Goal: Navigation & Orientation: Find specific page/section

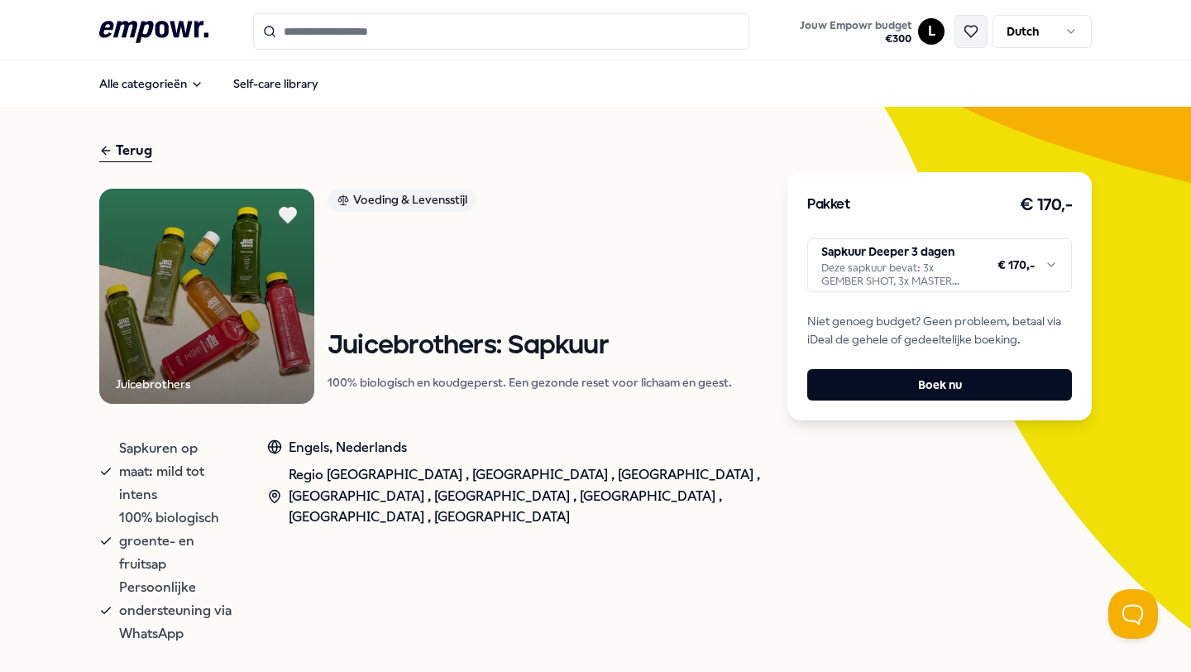
click at [969, 28] on icon at bounding box center [971, 31] width 15 height 15
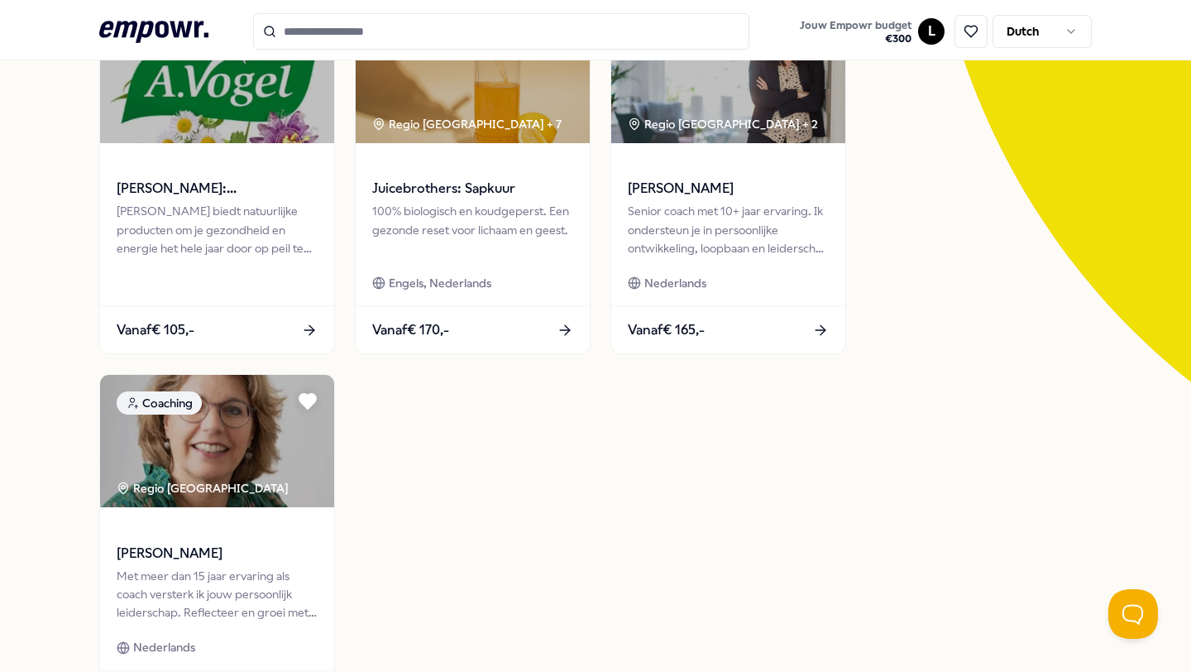
scroll to position [248, 0]
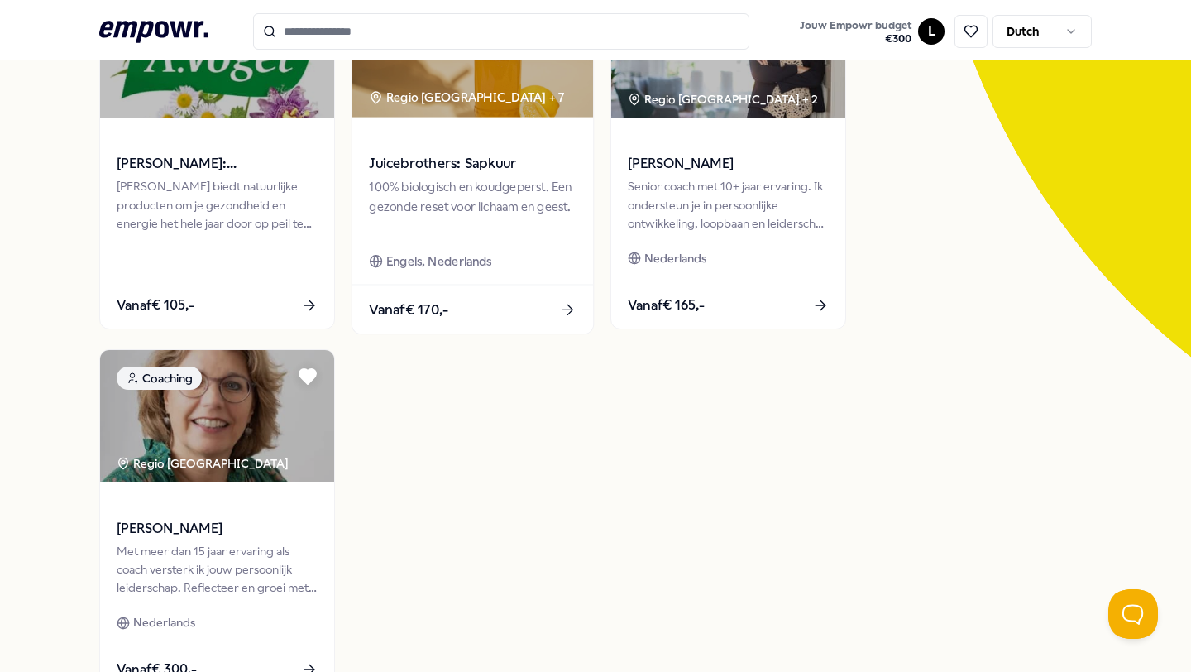
click at [400, 138] on span at bounding box center [472, 140] width 207 height 19
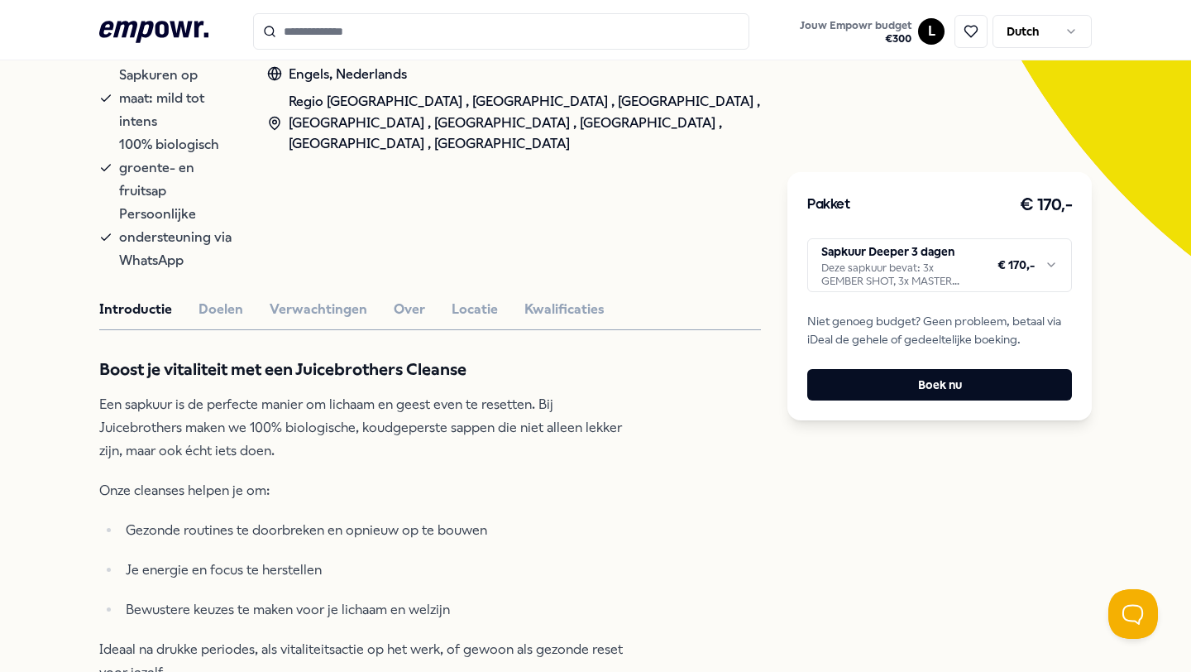
scroll to position [385, 0]
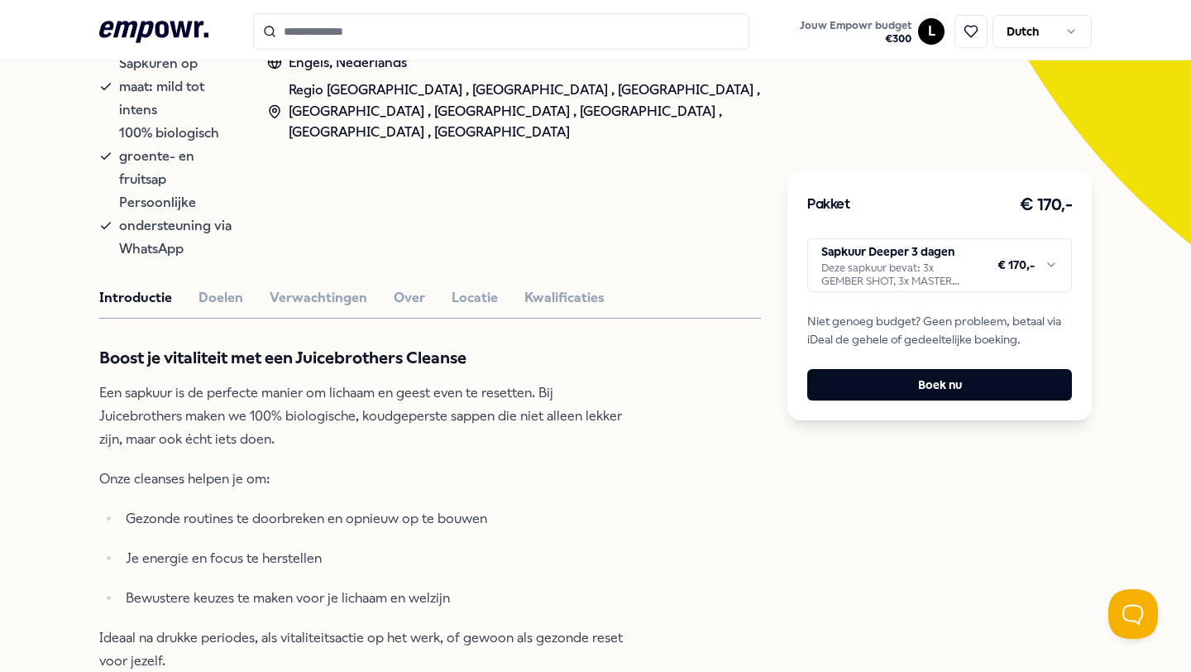
click at [192, 287] on div "Introductie Doelen Verwachtingen Over Locatie Kwalificaties" at bounding box center [430, 298] width 662 height 22
click at [207, 287] on button "Doelen" at bounding box center [220, 298] width 45 height 22
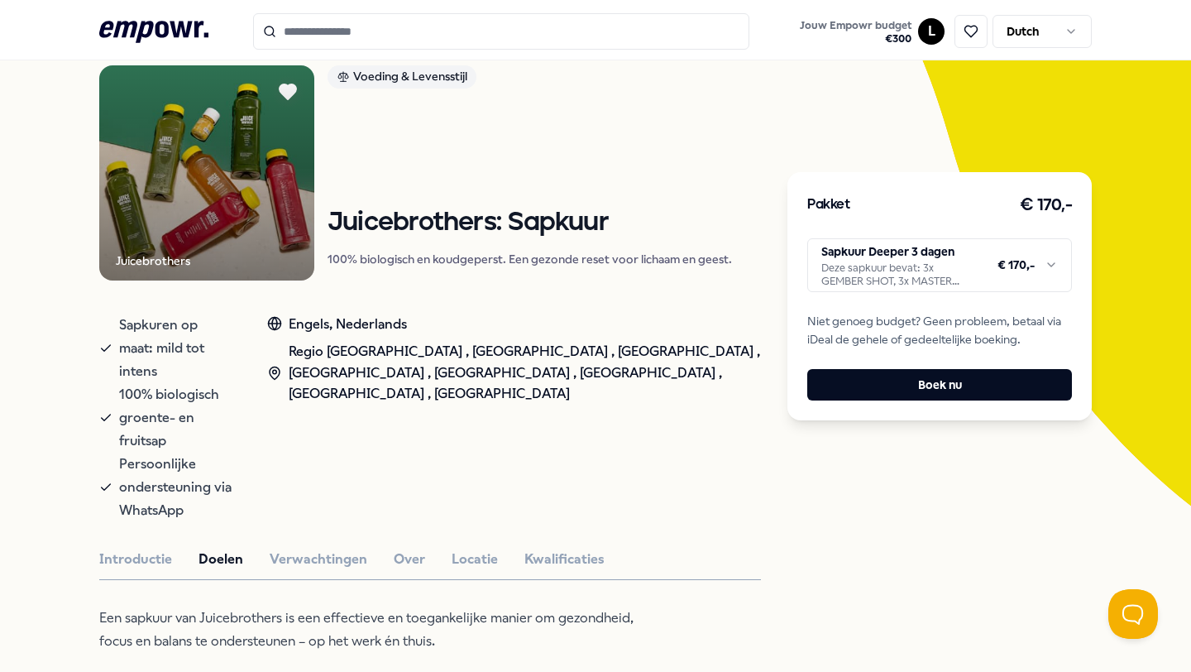
scroll to position [161, 0]
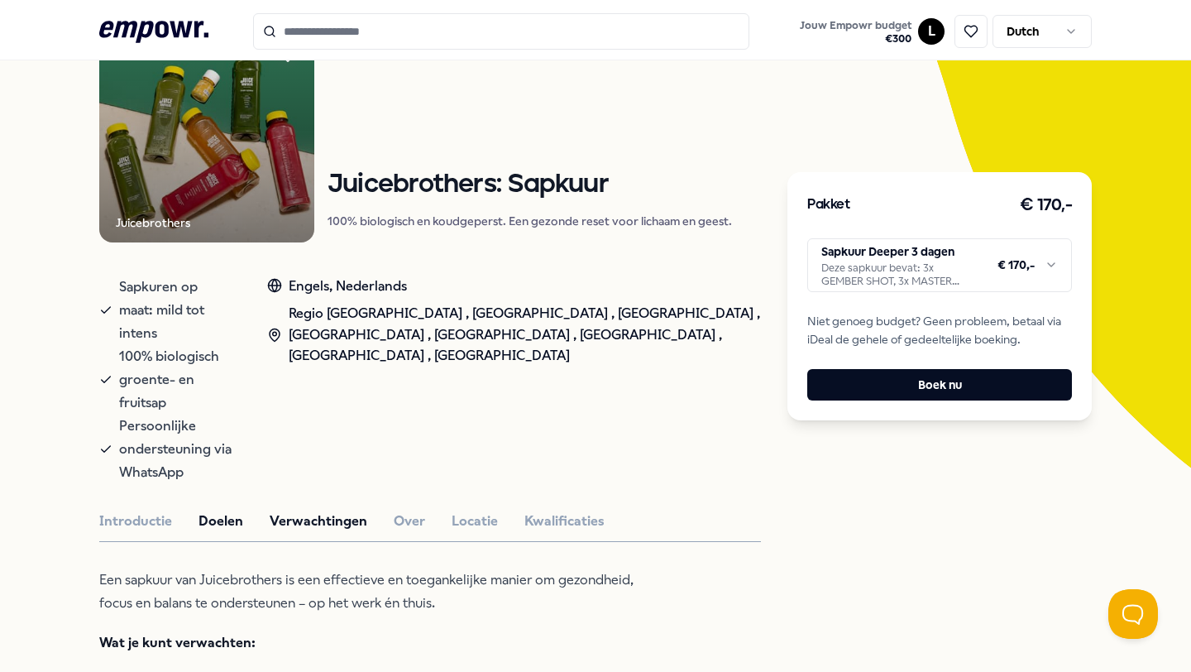
click at [337, 510] on button "Verwachtingen" at bounding box center [319, 521] width 98 height 22
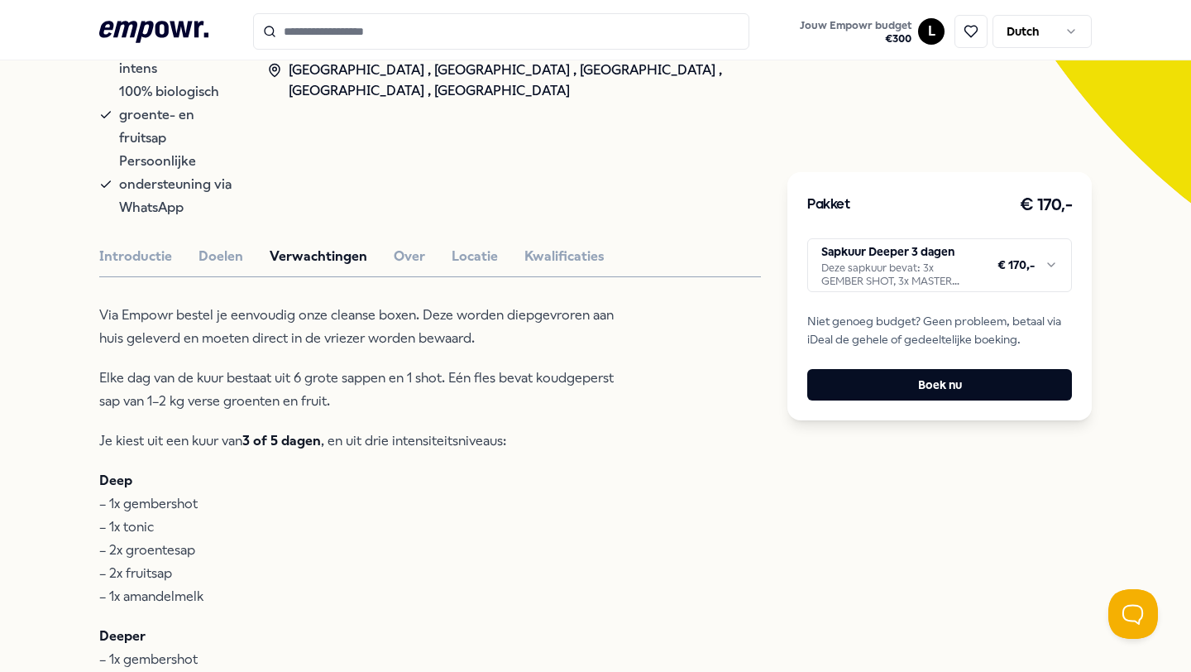
scroll to position [202, 0]
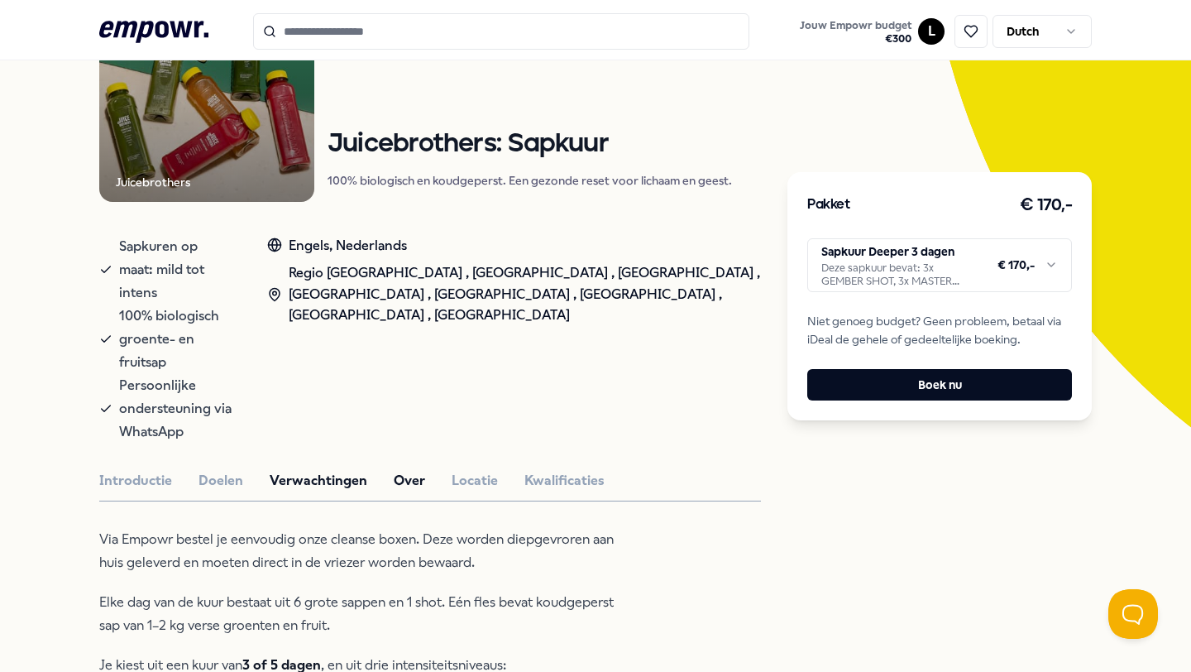
click at [401, 470] on button "Over" at bounding box center [409, 481] width 31 height 22
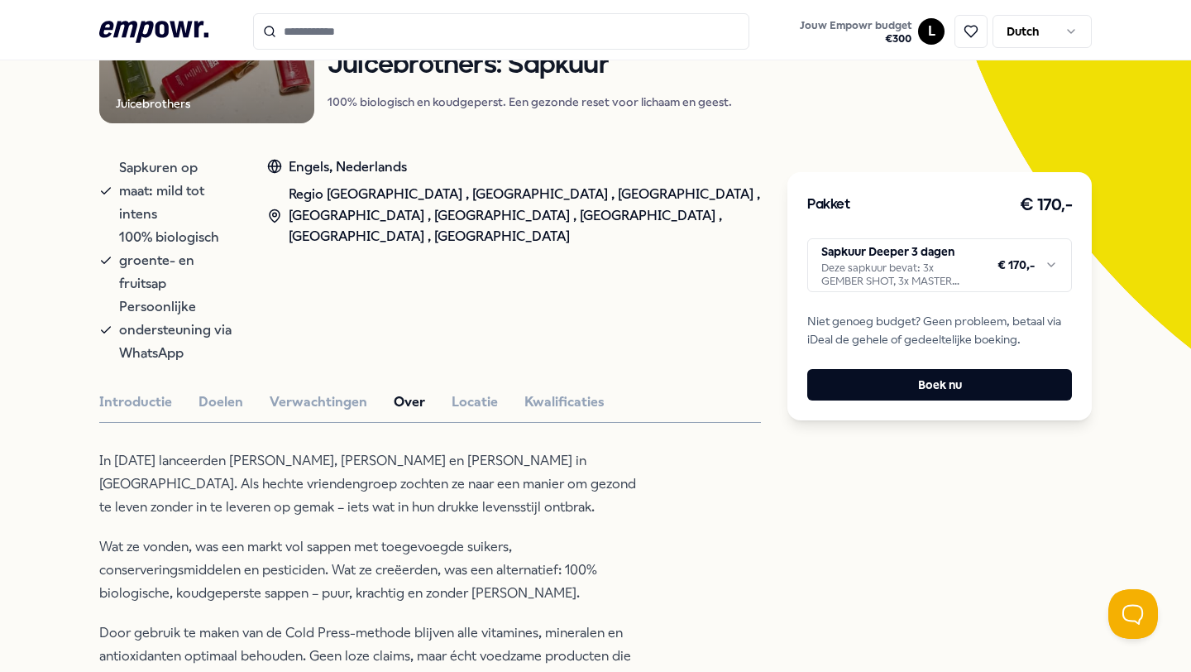
scroll to position [282, 0]
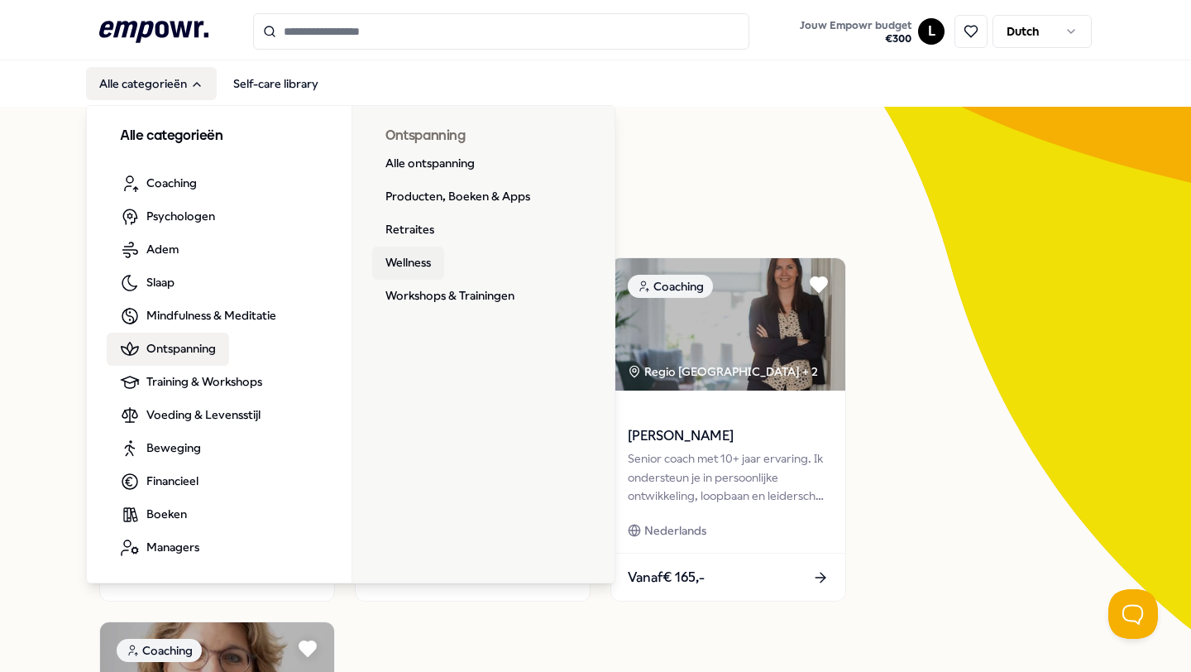
click at [413, 261] on link "Wellness" at bounding box center [408, 262] width 72 height 33
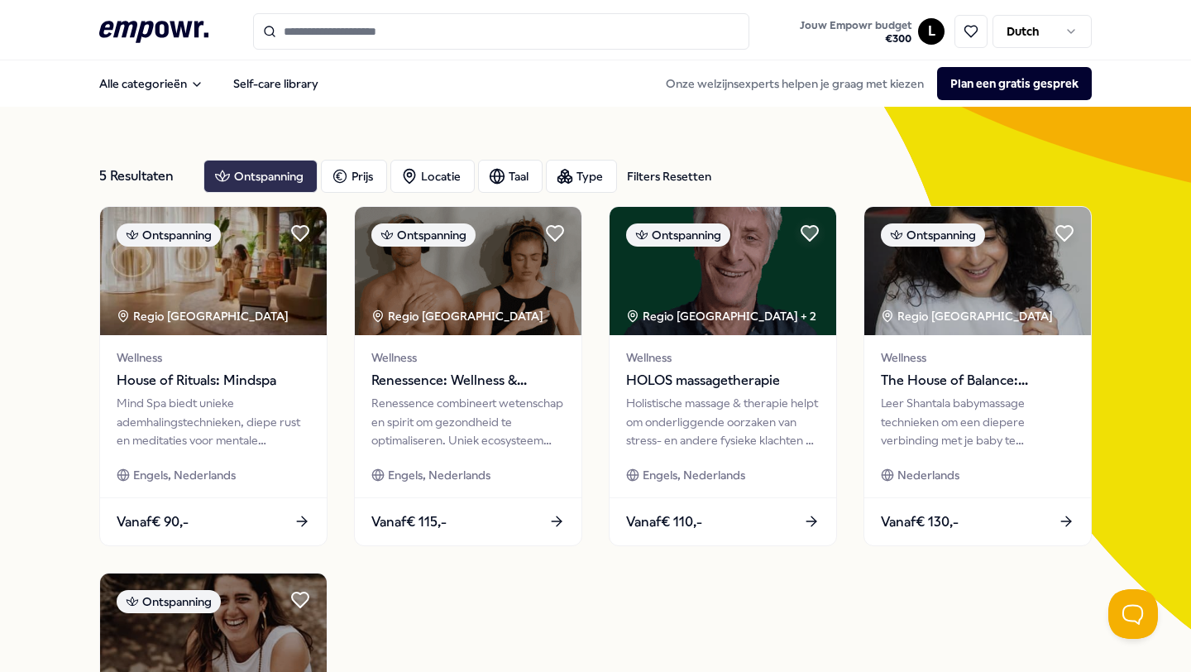
click at [238, 171] on div "Ontspanning" at bounding box center [260, 176] width 114 height 33
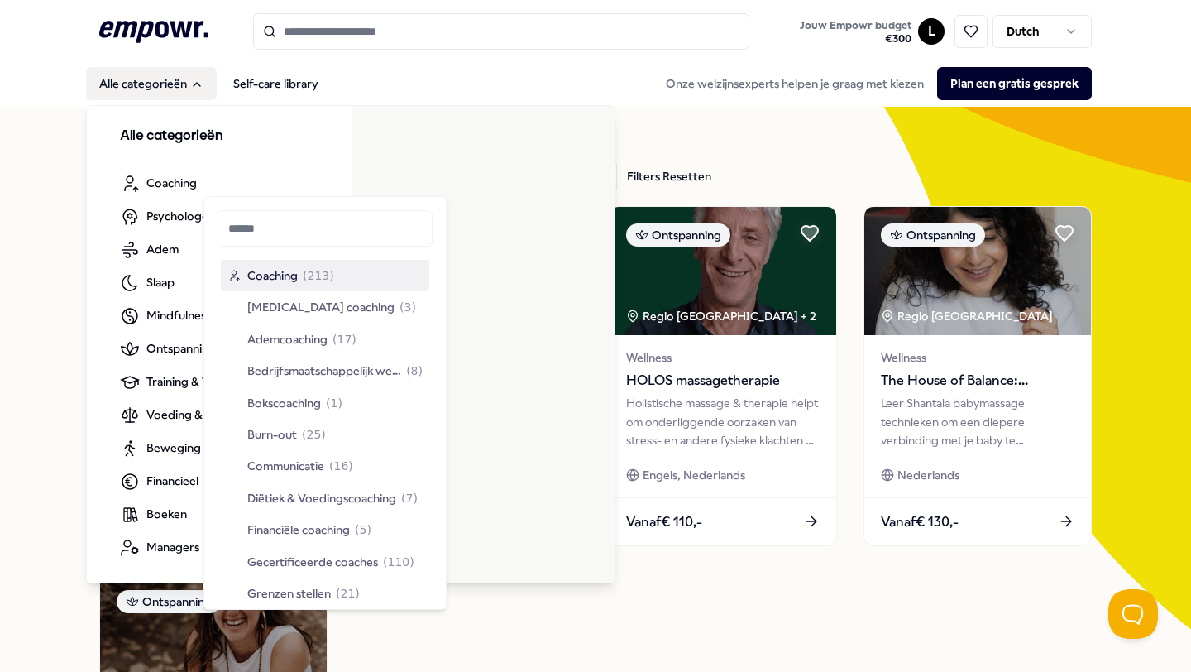
click at [128, 88] on button "Alle categorieën" at bounding box center [151, 83] width 131 height 33
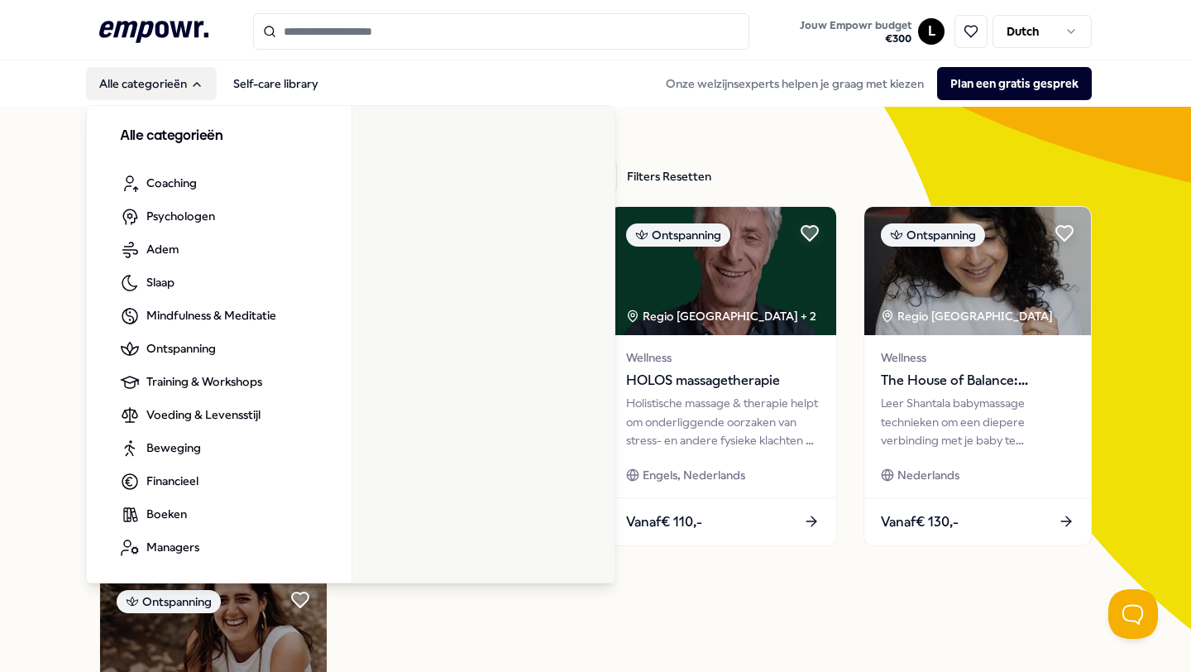
click at [119, 91] on button "Alle categorieën" at bounding box center [151, 83] width 131 height 33
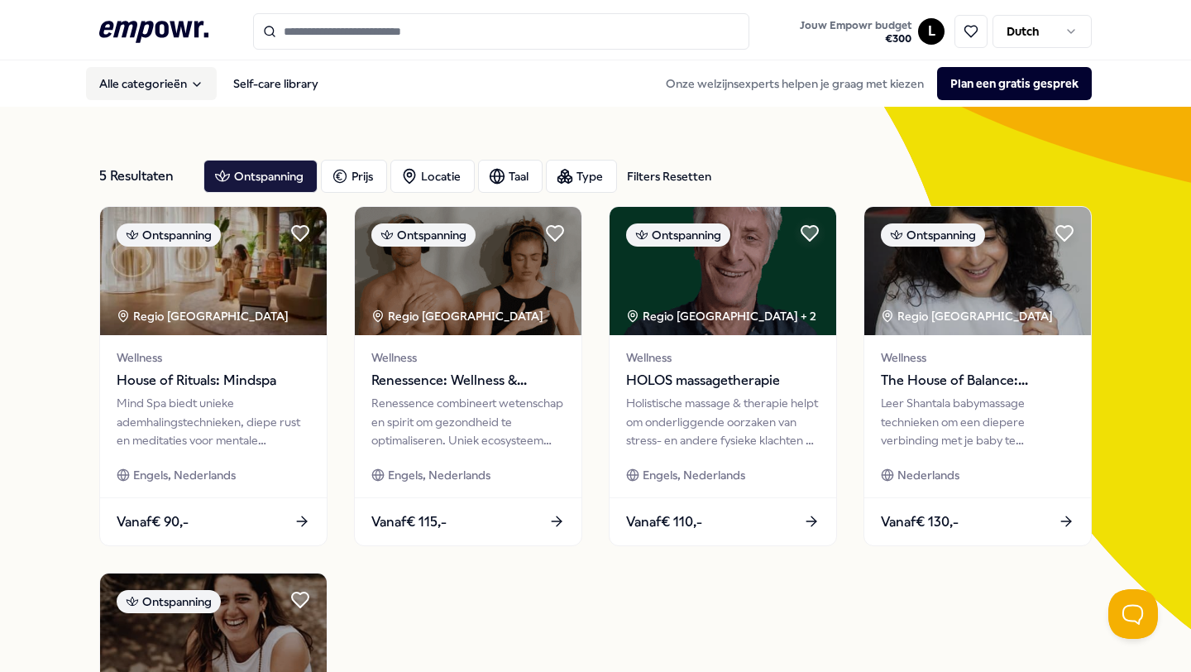
click at [119, 91] on button "Alle categorieën" at bounding box center [151, 83] width 131 height 33
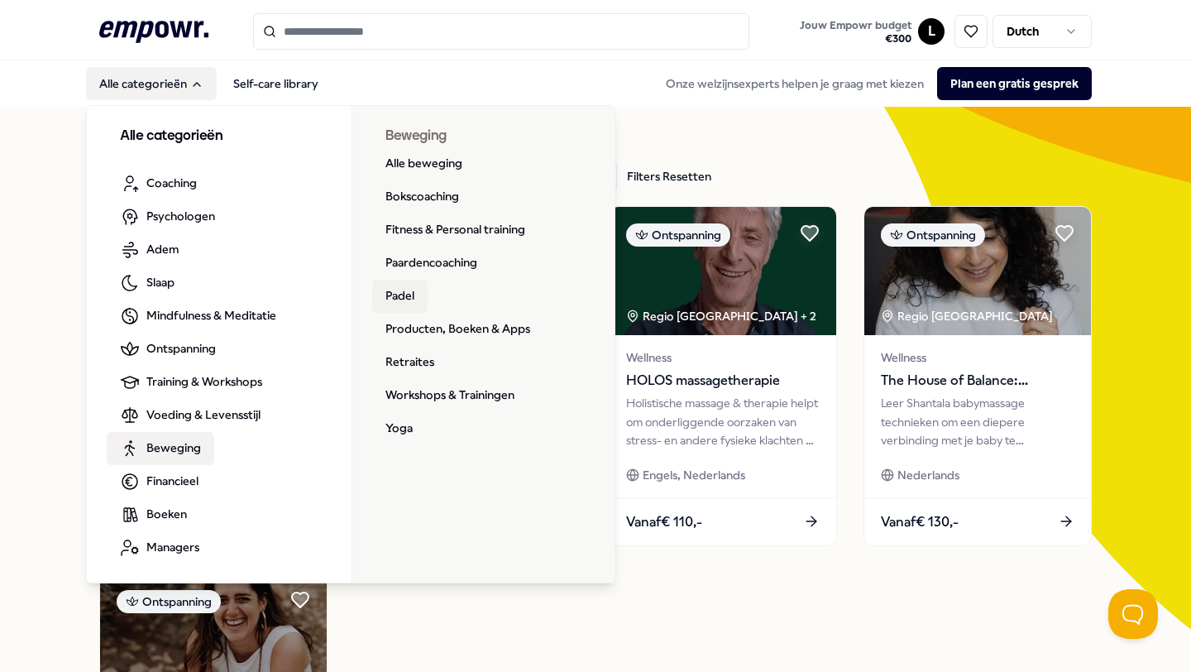
click at [402, 299] on link "Padel" at bounding box center [399, 296] width 55 height 33
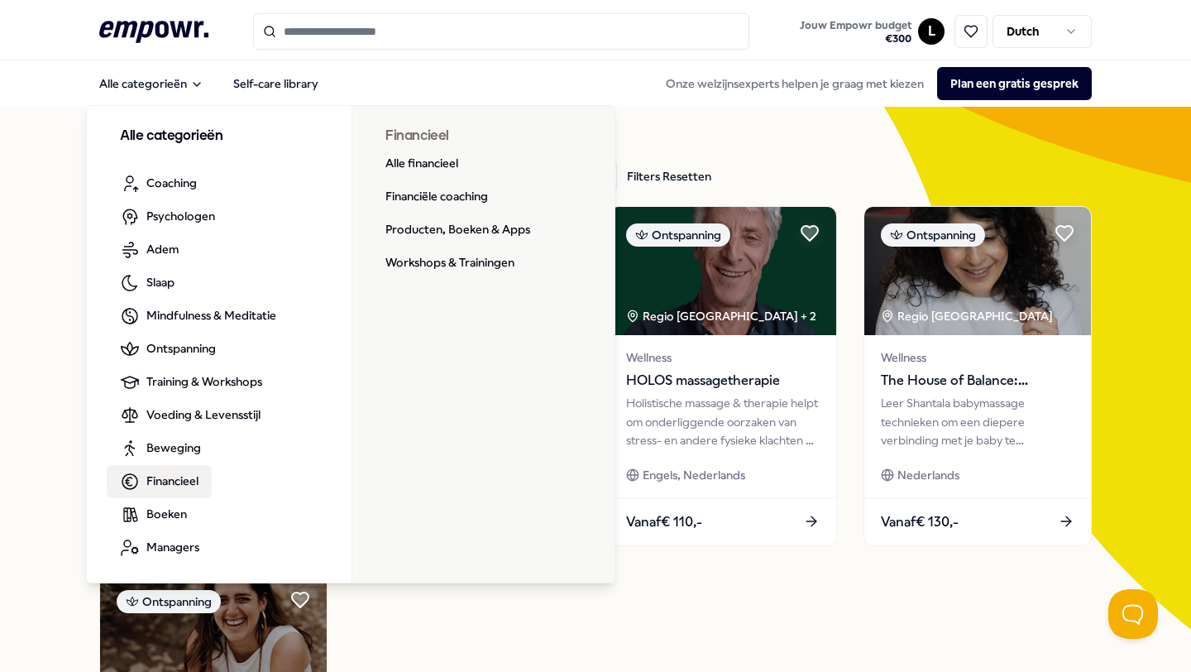
click at [0, 347] on div "5 Resultaten Filters Resetten Ontspanning Prijs Locatie Taal Type Filters Reset…" at bounding box center [595, 563] width 1191 height 912
